Goal: Task Accomplishment & Management: Complete application form

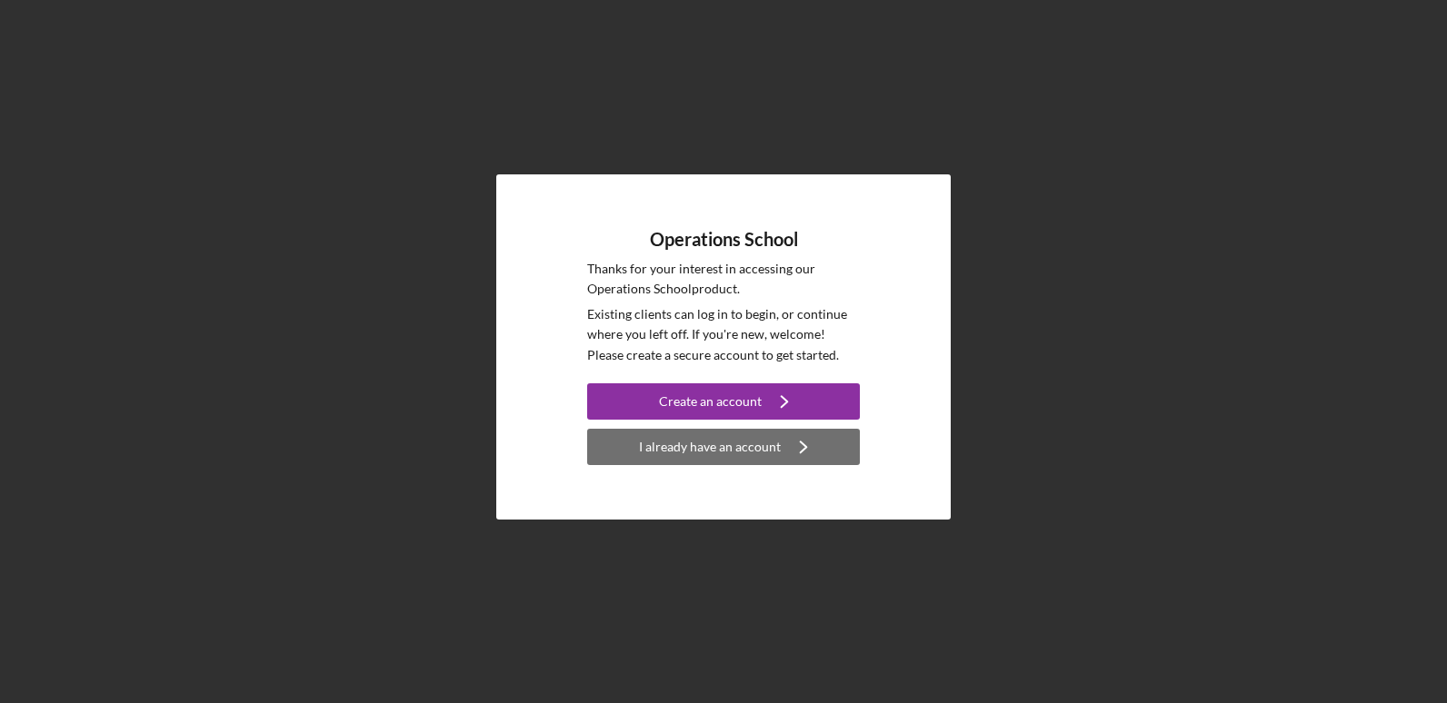
click at [714, 456] on div "I already have an account" at bounding box center [710, 447] width 142 height 36
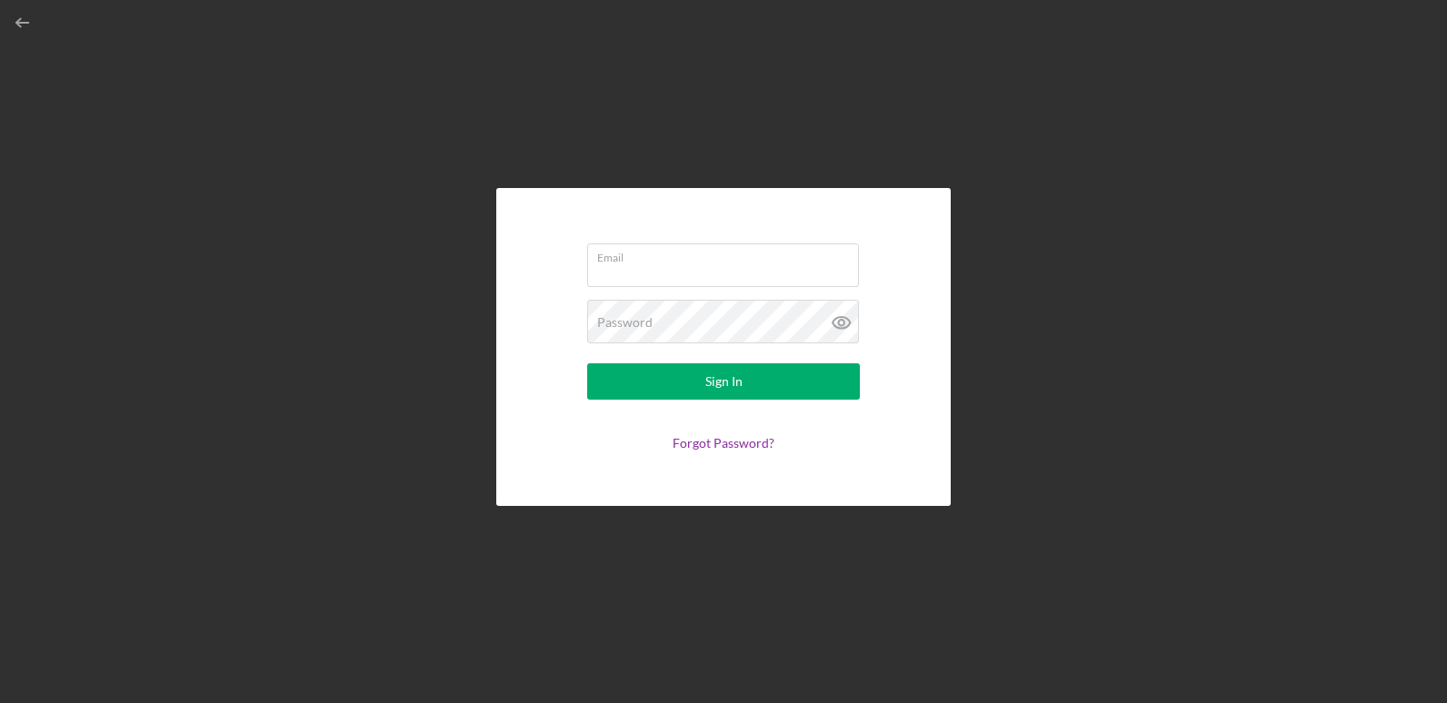
type input "[EMAIL_ADDRESS][DOMAIN_NAME]"
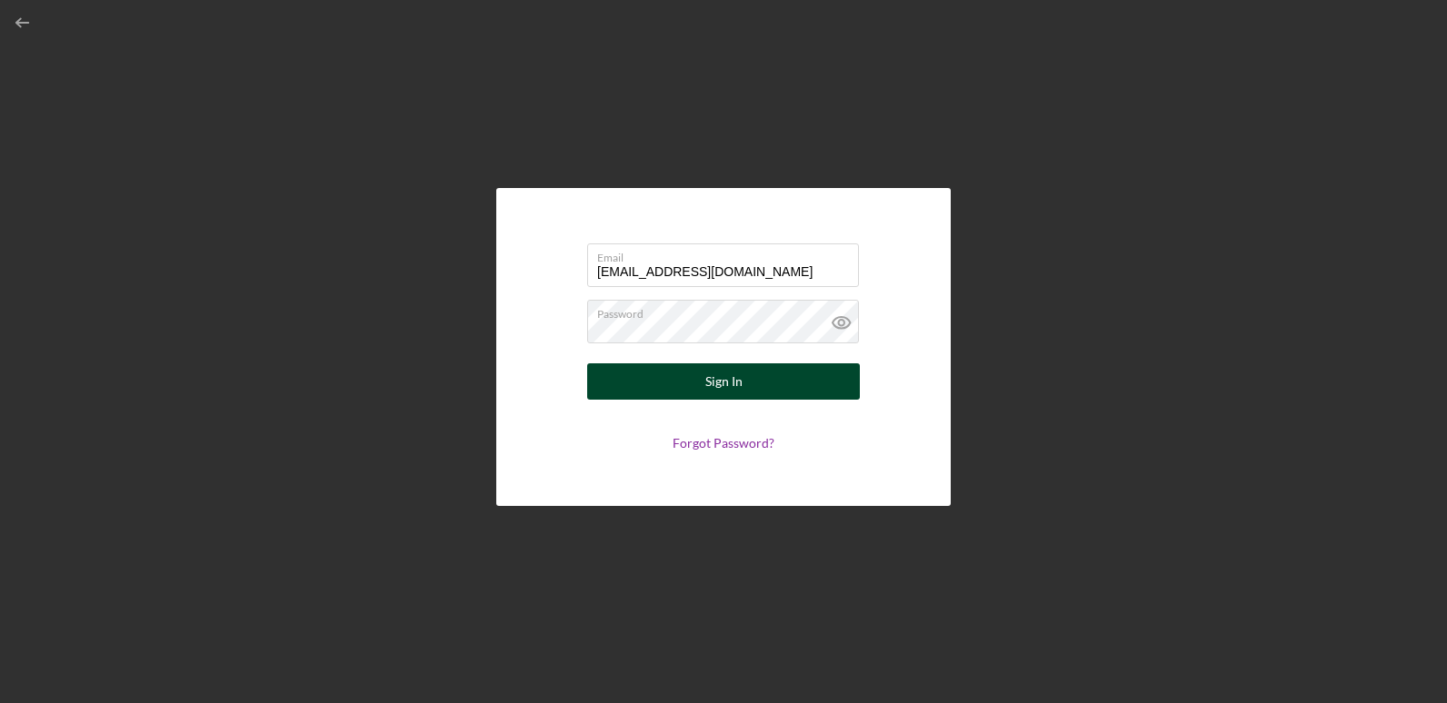
click at [695, 381] on button "Sign In" at bounding box center [723, 381] width 273 height 36
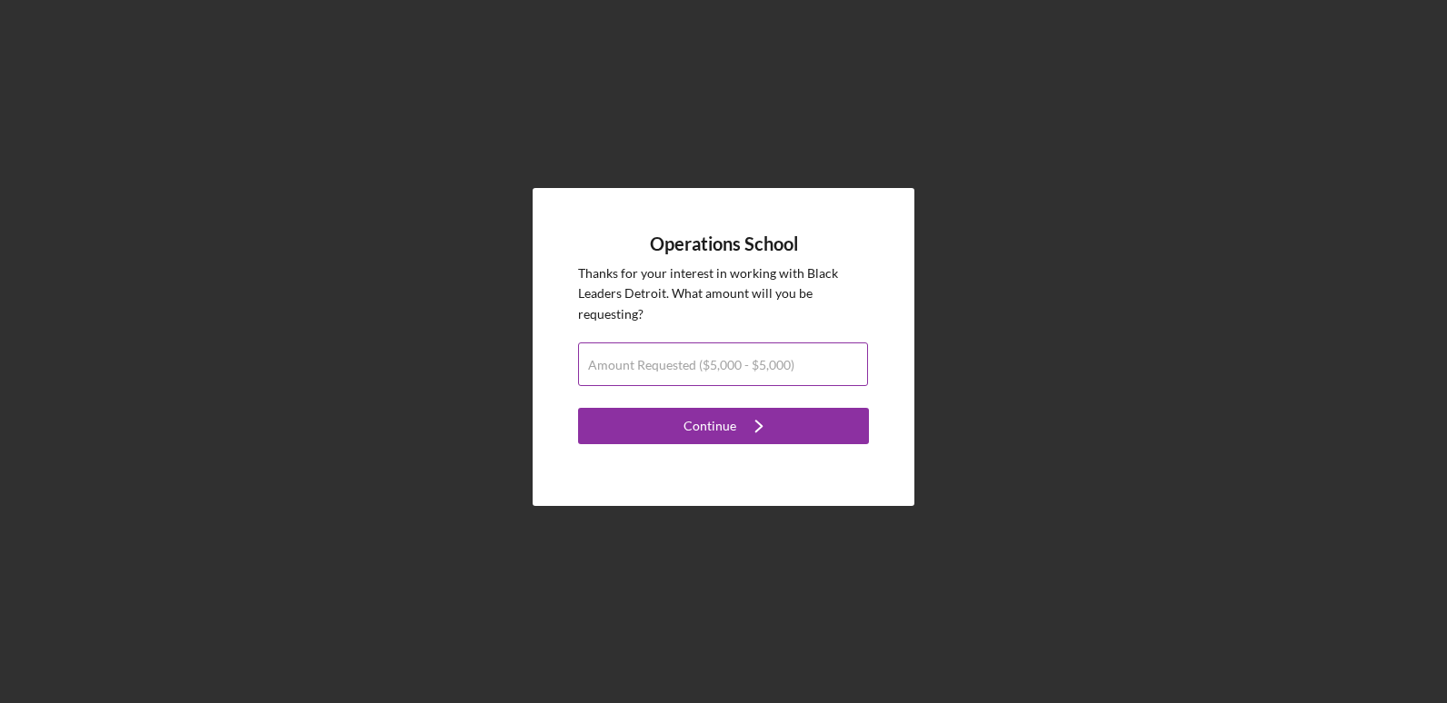
click at [695, 370] on label "Amount Requested ($5,000 - $5,000)" at bounding box center [691, 365] width 206 height 15
click at [695, 370] on input "Amount Requested ($5,000 - $5,000)" at bounding box center [723, 365] width 290 height 44
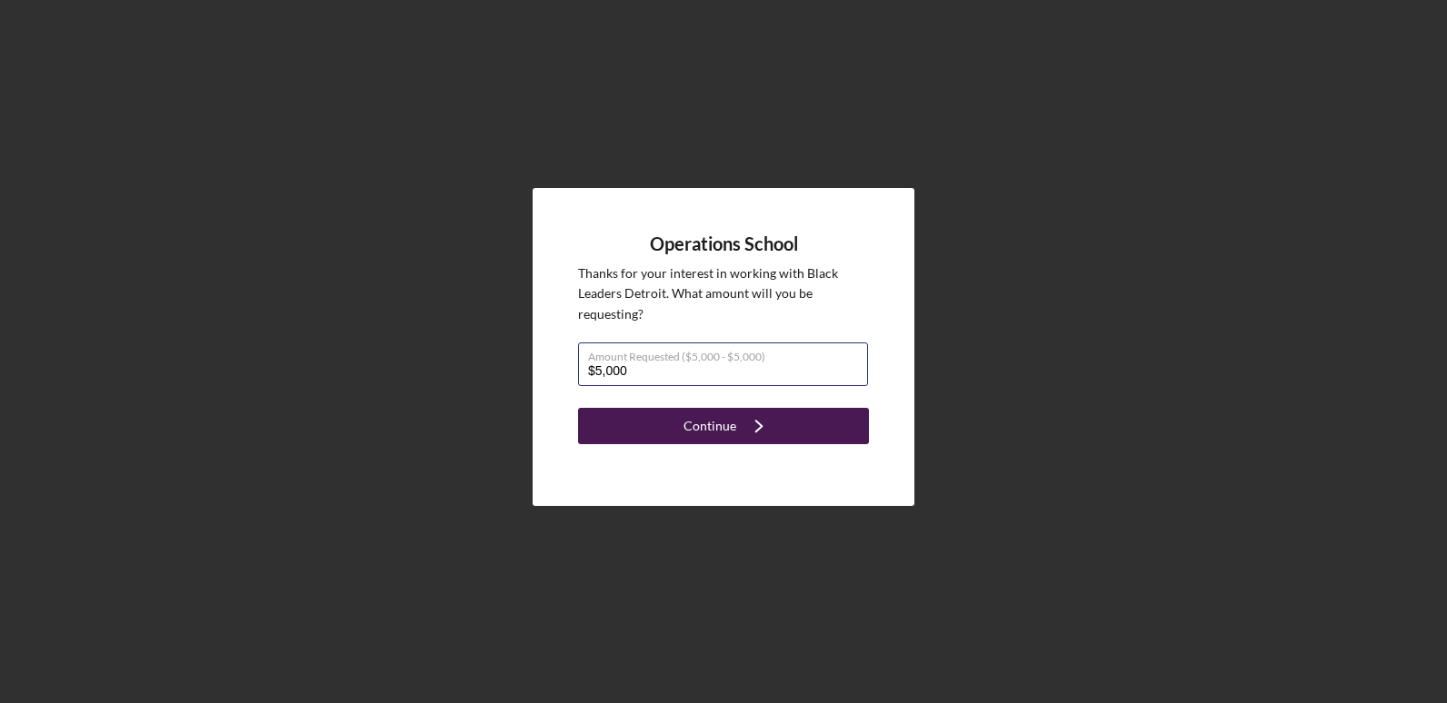
type input "$5,000"
click at [703, 418] on div "Continue" at bounding box center [709, 426] width 53 height 36
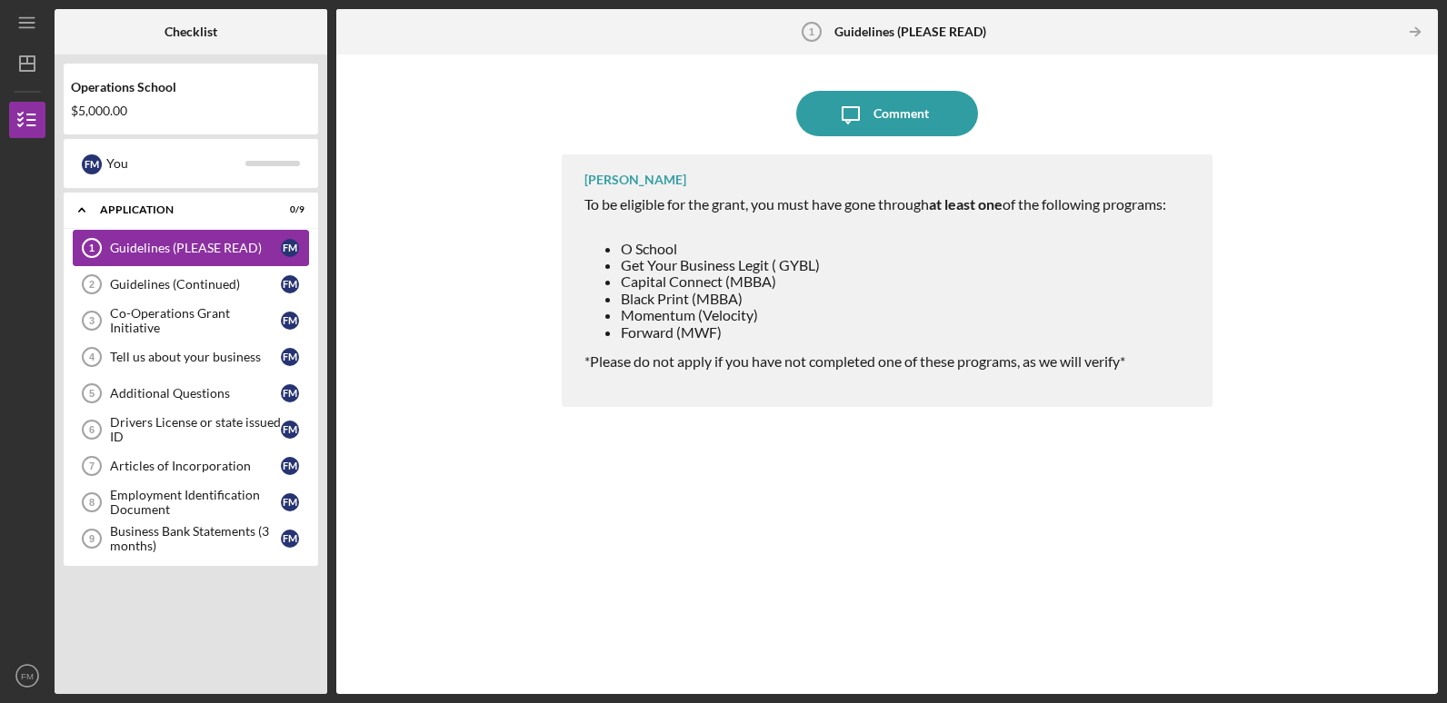
click at [209, 248] on div "Guidelines (PLEASE READ)" at bounding box center [195, 248] width 171 height 15
click at [284, 248] on div "F M" at bounding box center [290, 248] width 18 height 18
click at [204, 249] on div "Guidelines (PLEASE READ)" at bounding box center [195, 248] width 171 height 15
click at [143, 282] on div "Guidelines (Continued)" at bounding box center [195, 284] width 171 height 15
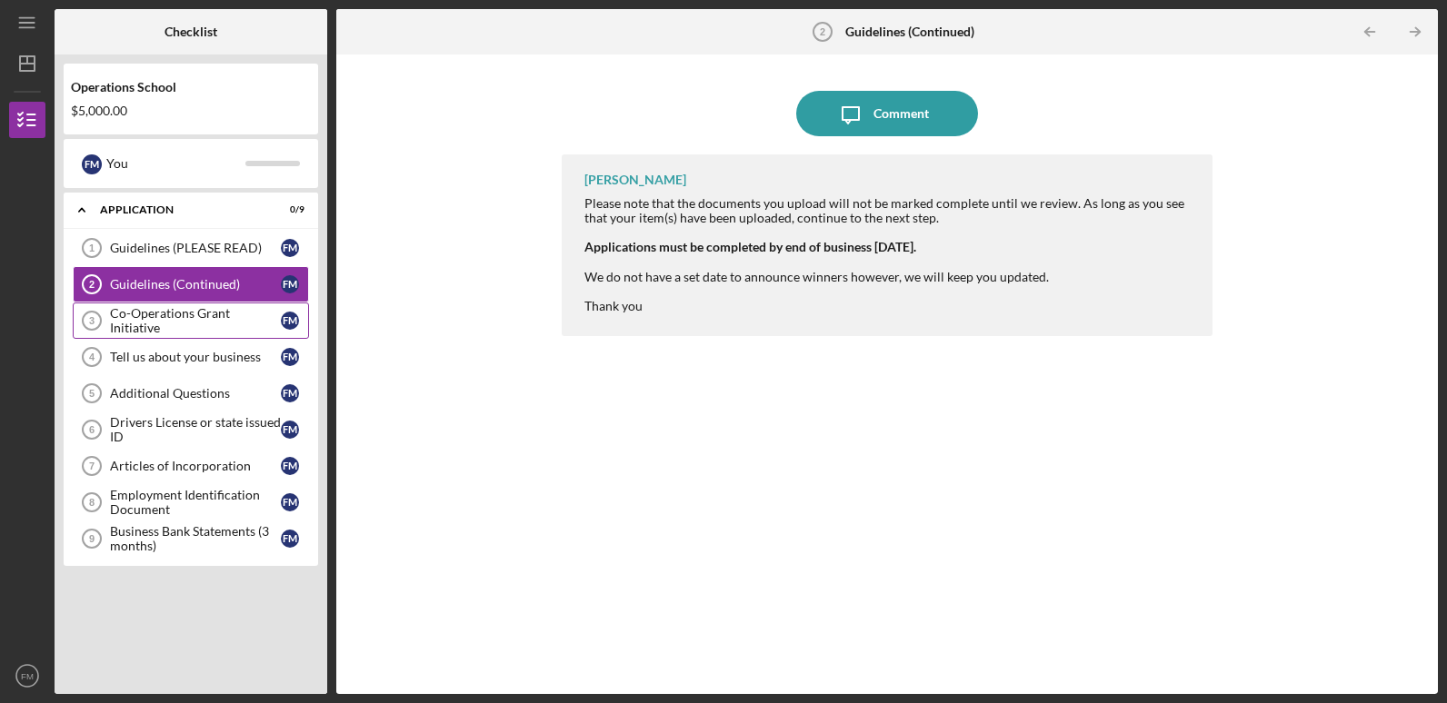
click at [143, 319] on div "Co-Operations Grant Initiative" at bounding box center [195, 320] width 171 height 29
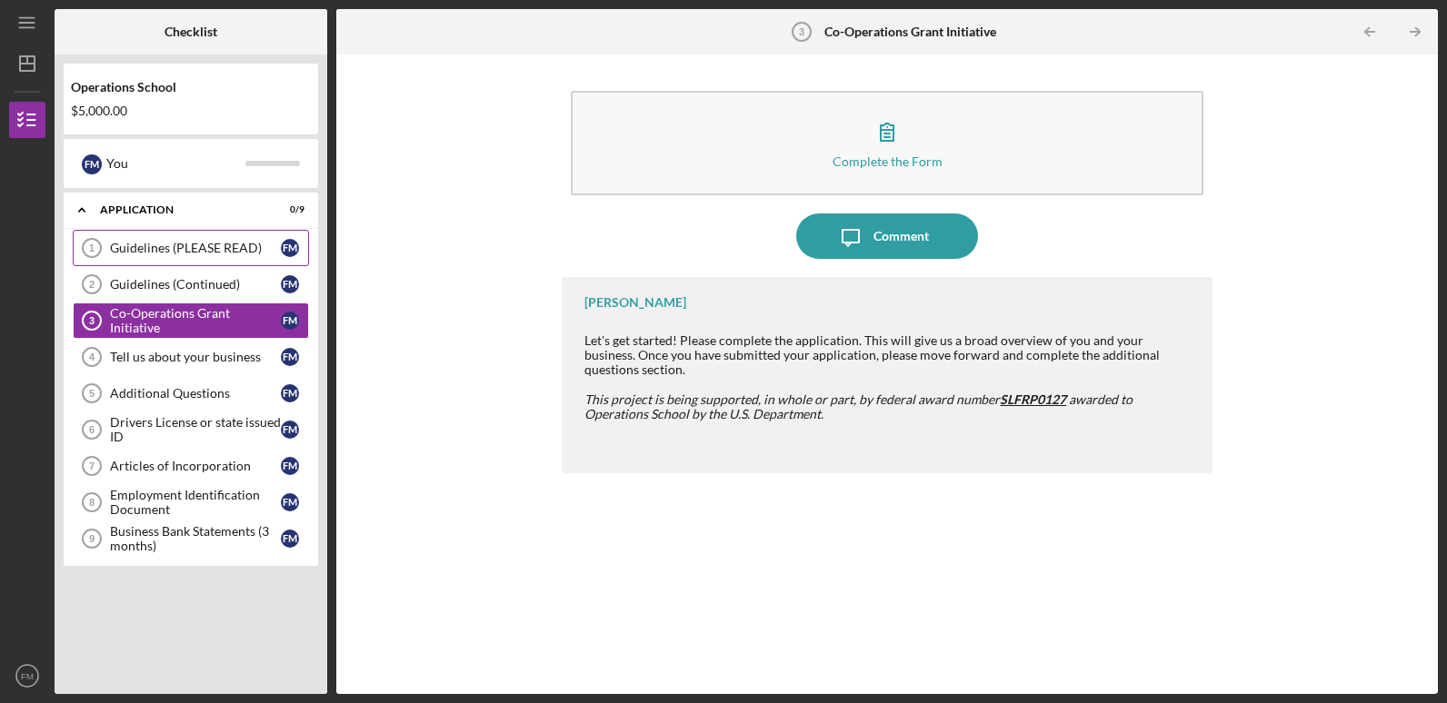
click at [135, 249] on div "Guidelines (PLEASE READ)" at bounding box center [195, 248] width 171 height 15
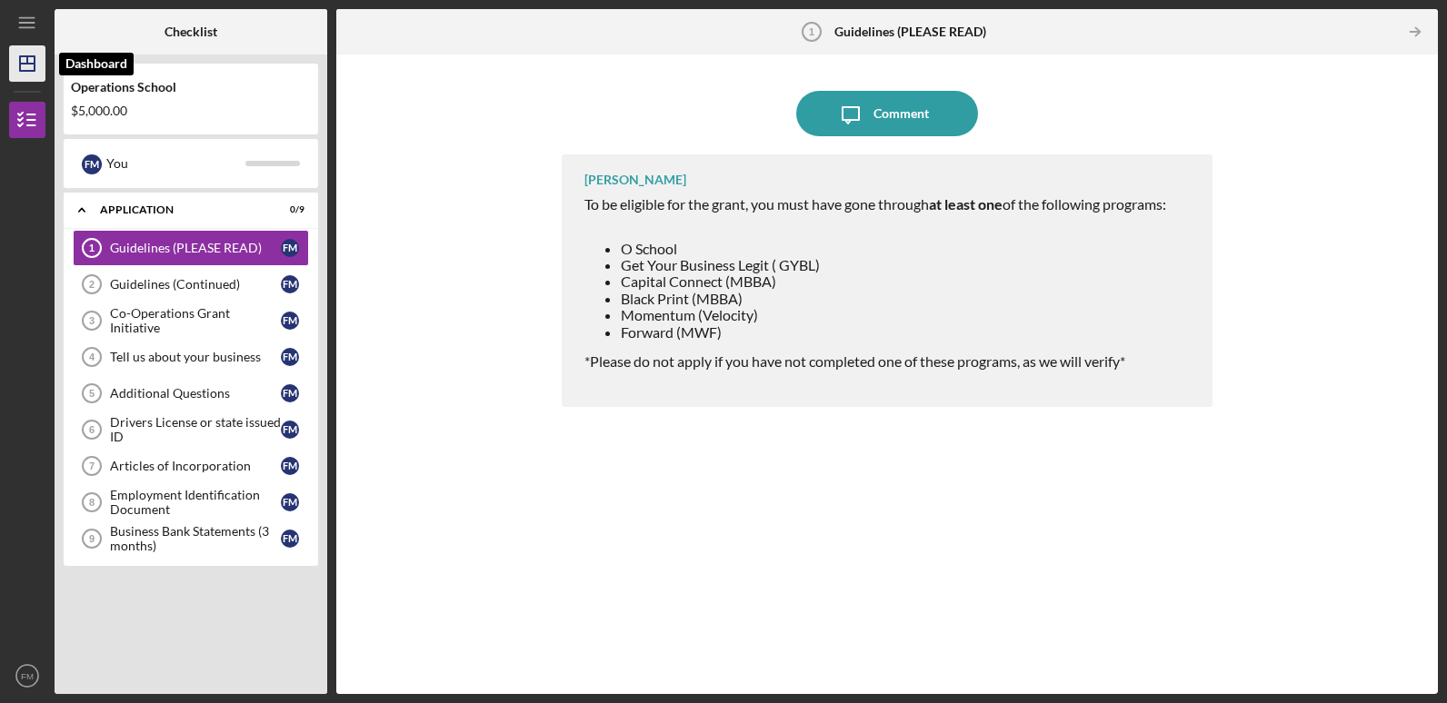
click at [30, 65] on icon "Icon/Dashboard" at bounding box center [27, 63] width 45 height 45
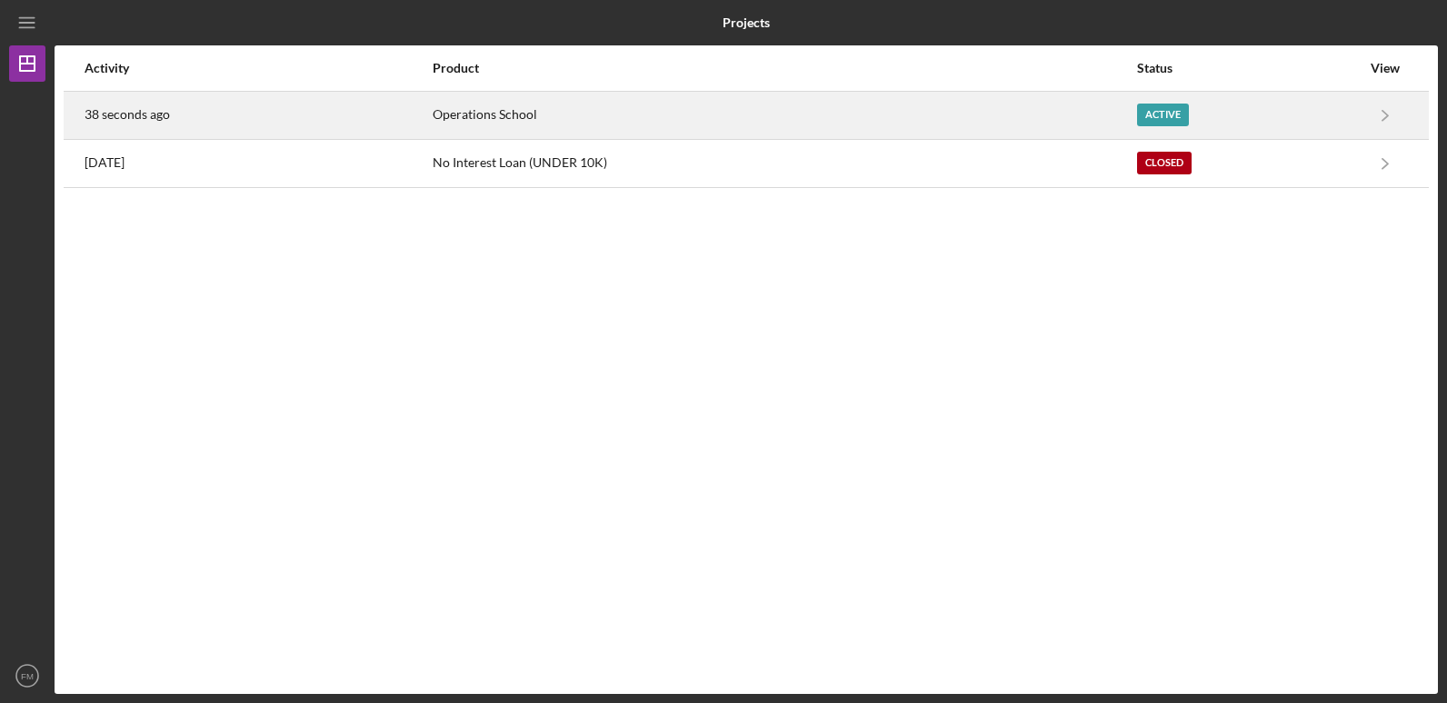
click at [1327, 131] on div "Active" at bounding box center [1249, 115] width 224 height 45
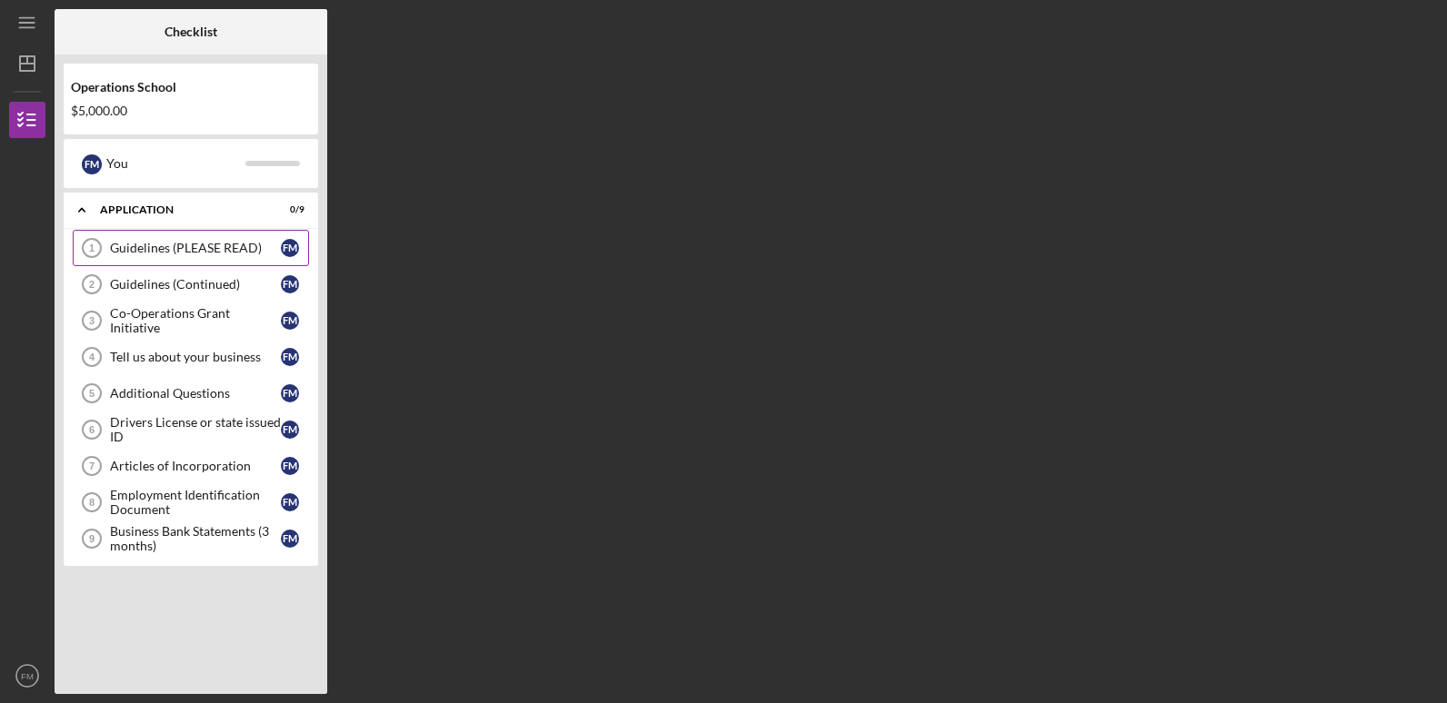
click at [224, 257] on link "Guidelines (PLEASE READ) 1 Guidelines (PLEASE READ) F M" at bounding box center [191, 248] width 236 height 36
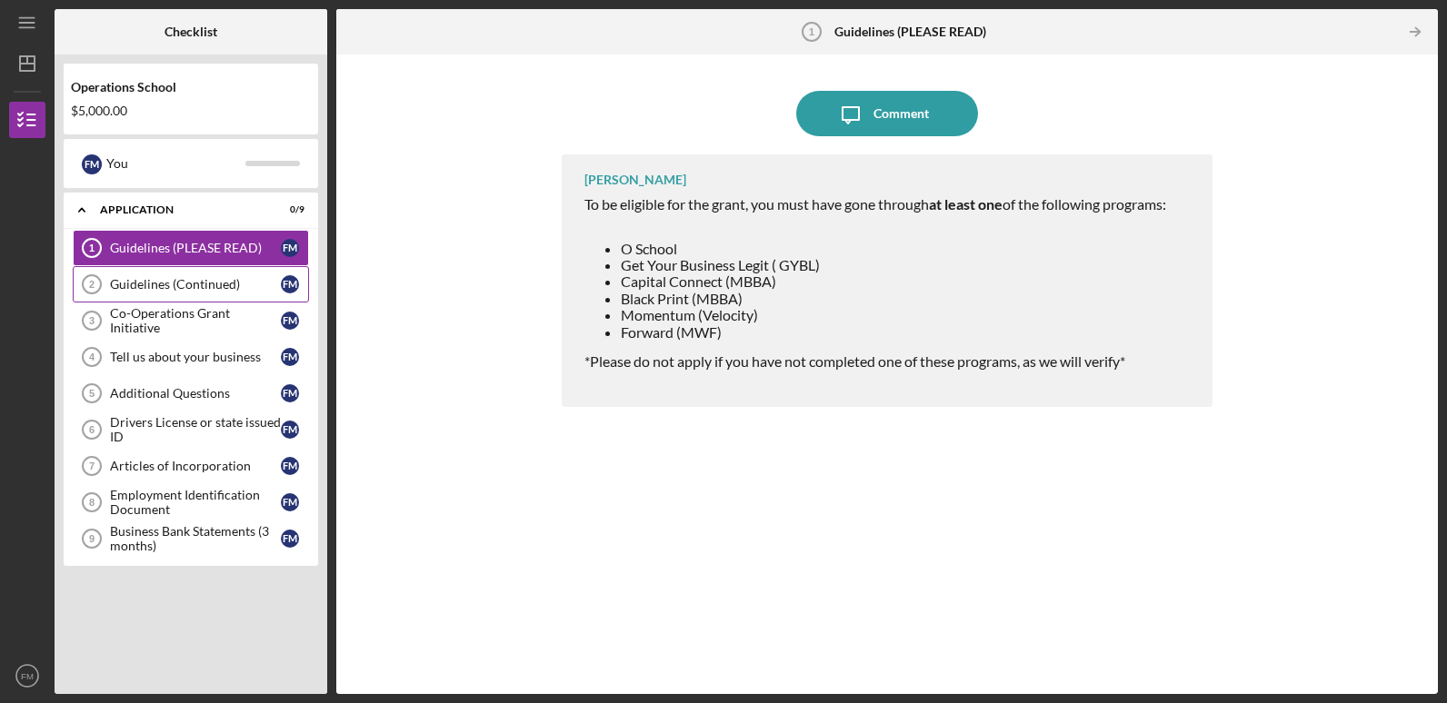
click at [205, 284] on div "Guidelines (Continued)" at bounding box center [195, 284] width 171 height 15
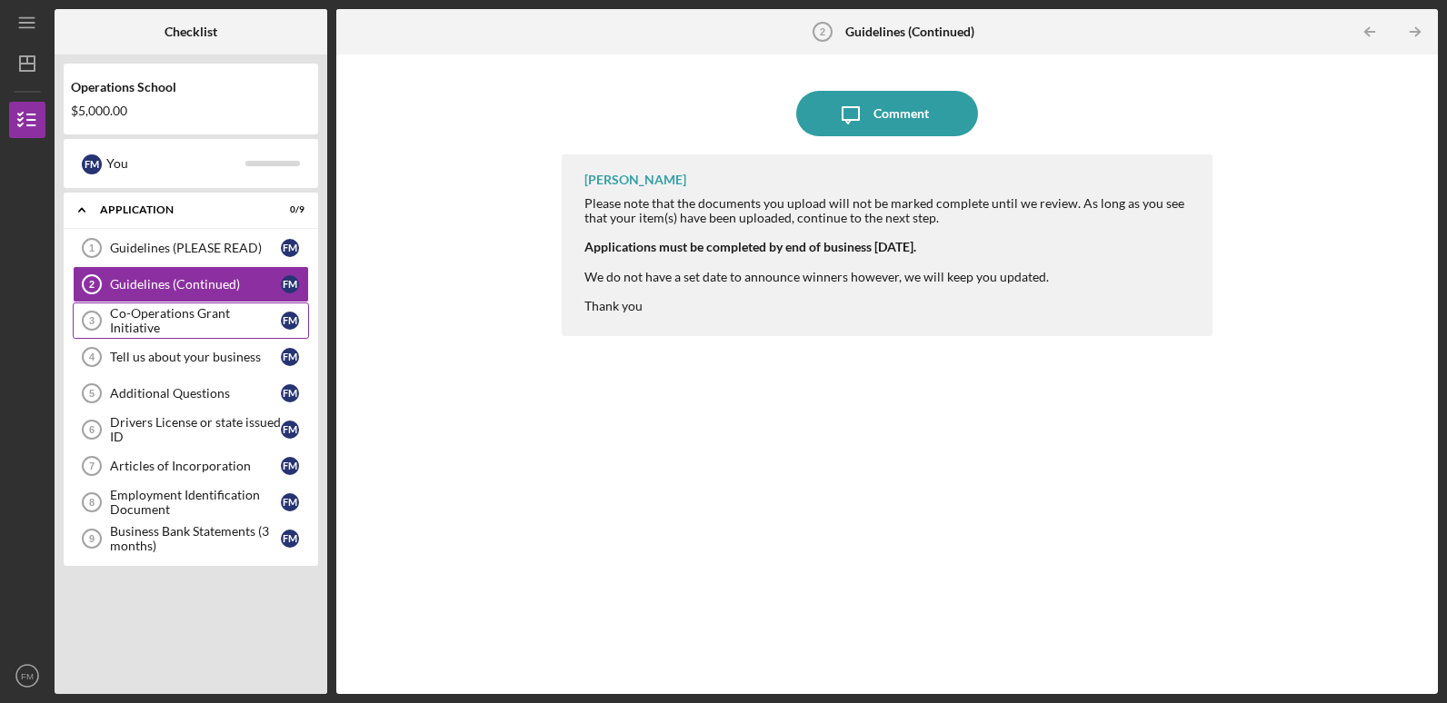
click at [193, 327] on div "Co-Operations Grant Initiative" at bounding box center [195, 320] width 171 height 29
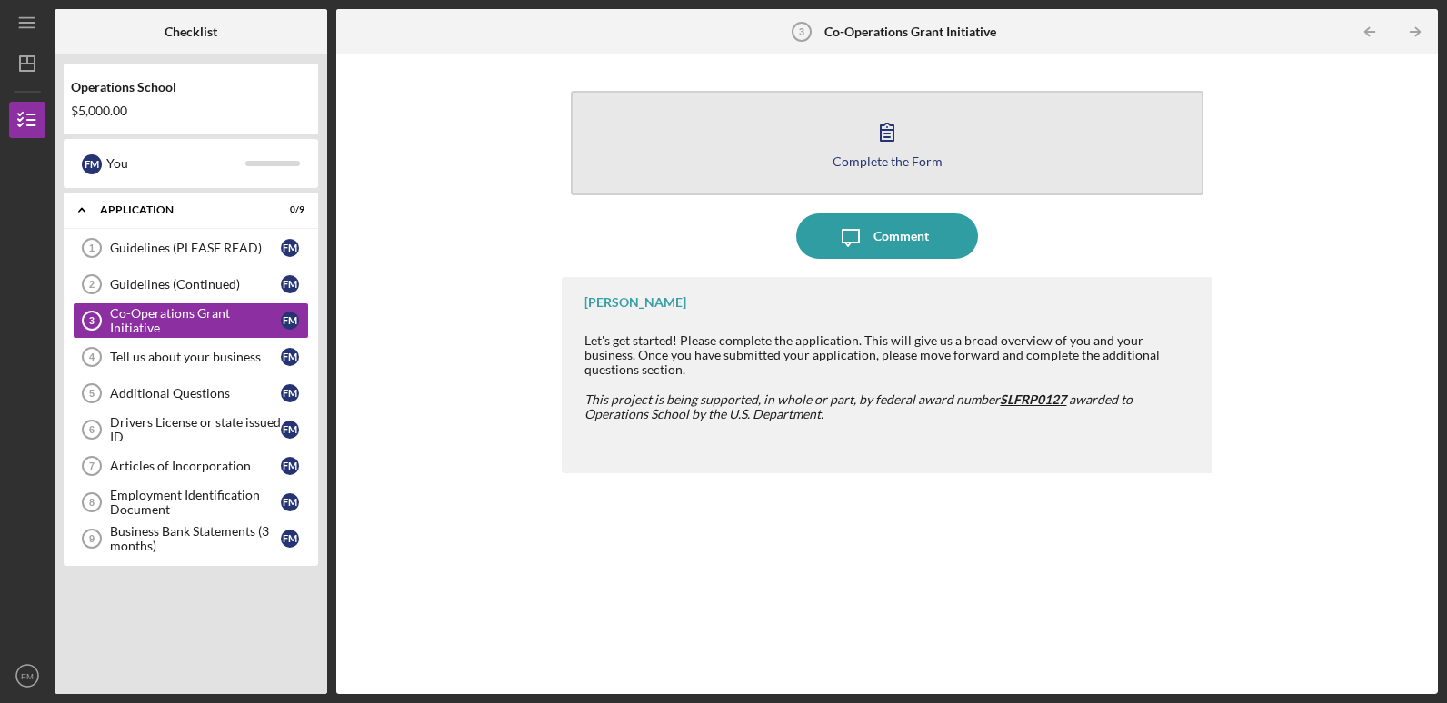
click at [845, 155] on div "Complete the Form" at bounding box center [887, 161] width 110 height 14
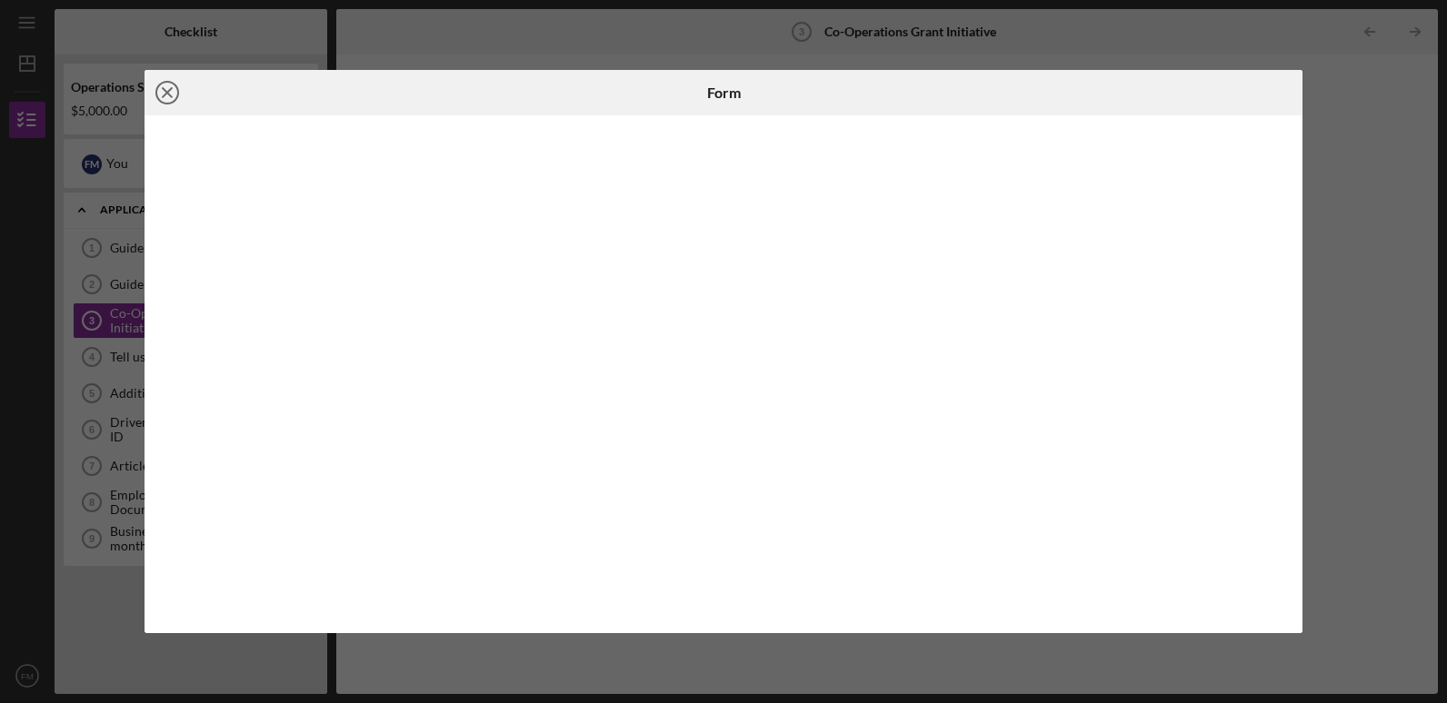
click at [165, 104] on circle at bounding box center [167, 93] width 22 height 22
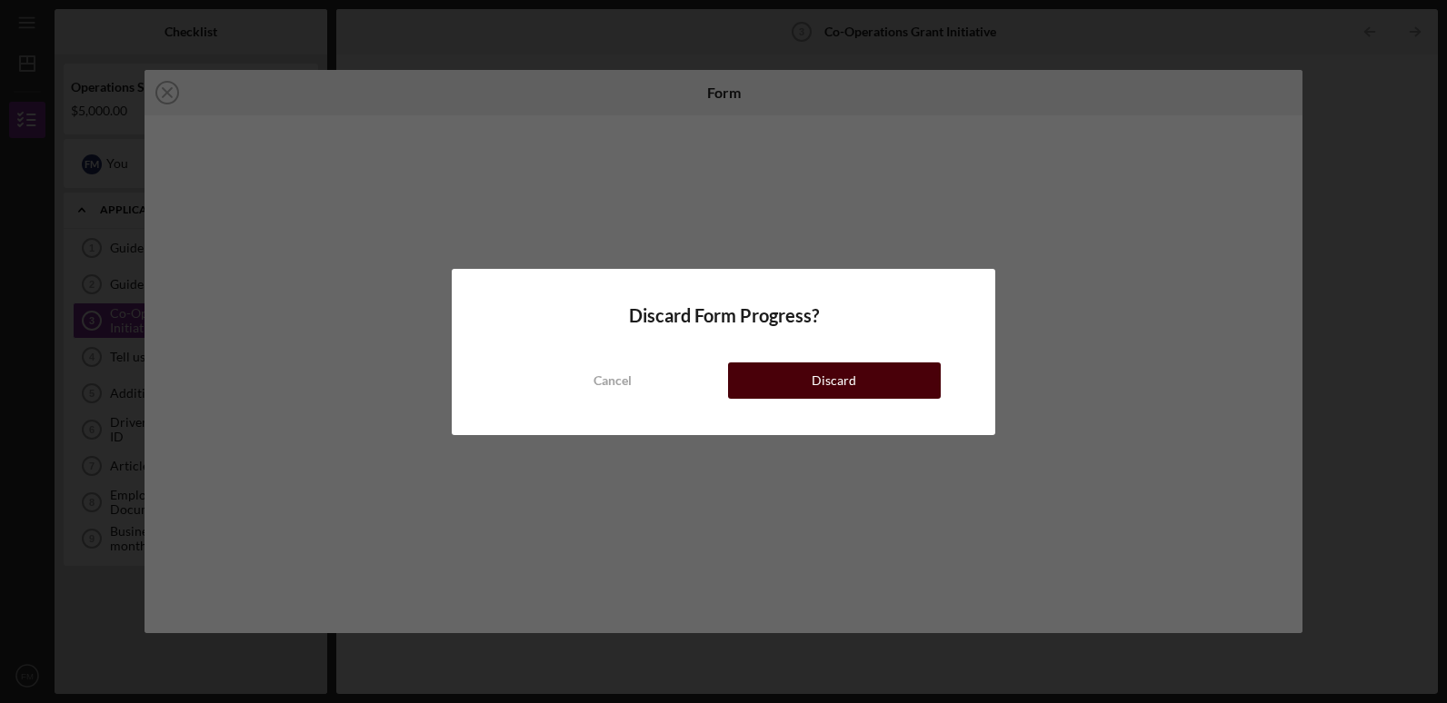
click at [809, 383] on button "Discard" at bounding box center [834, 381] width 213 height 36
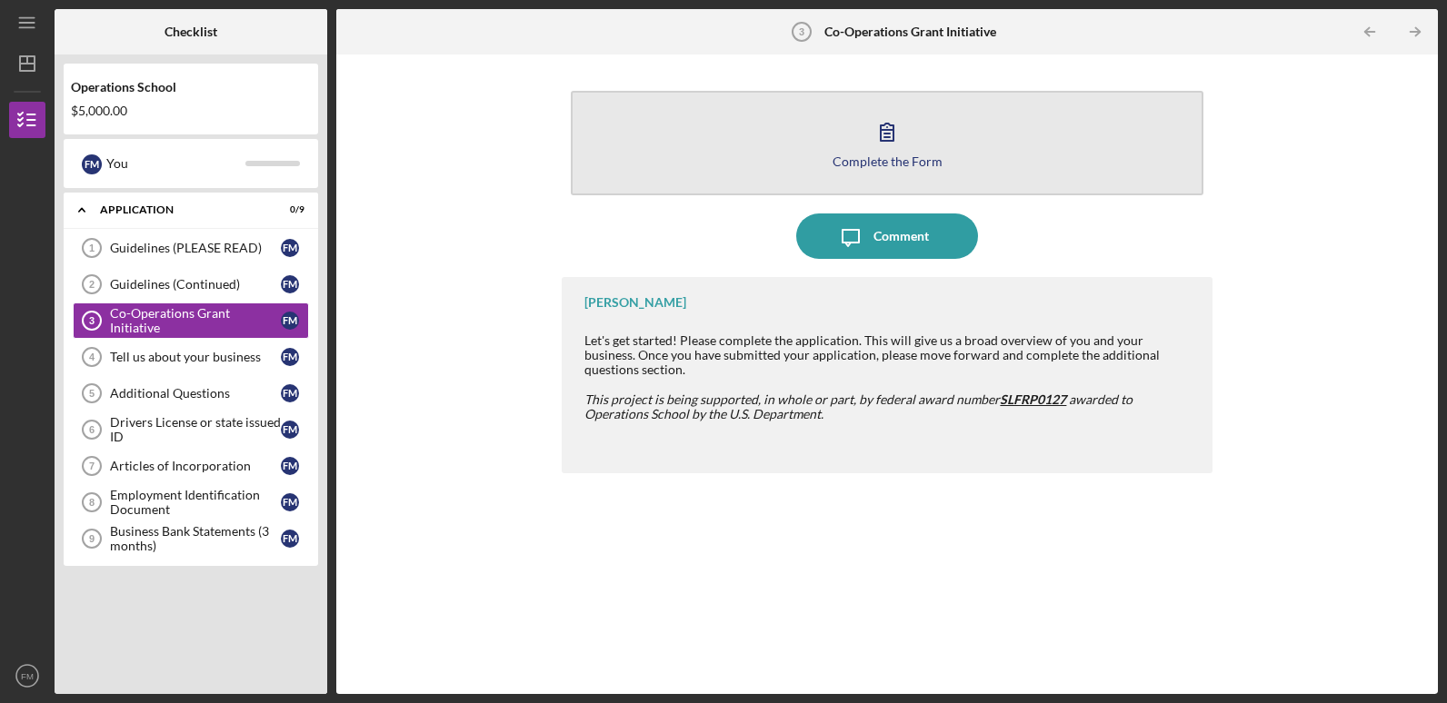
click at [891, 141] on icon "button" at bounding box center [887, 132] width 13 height 17
